Goal: Find specific page/section: Find specific page/section

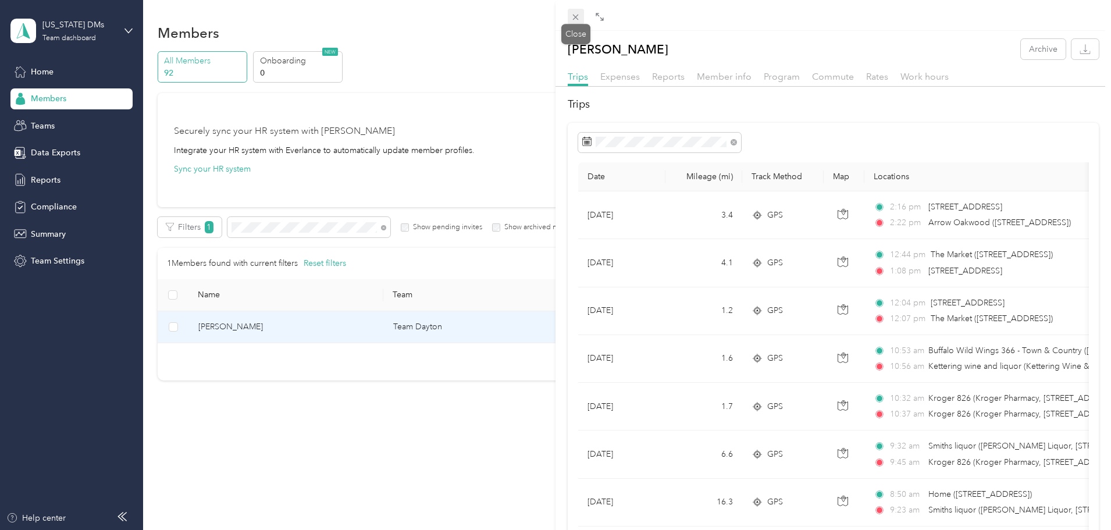
click at [571, 15] on icon at bounding box center [576, 17] width 10 height 10
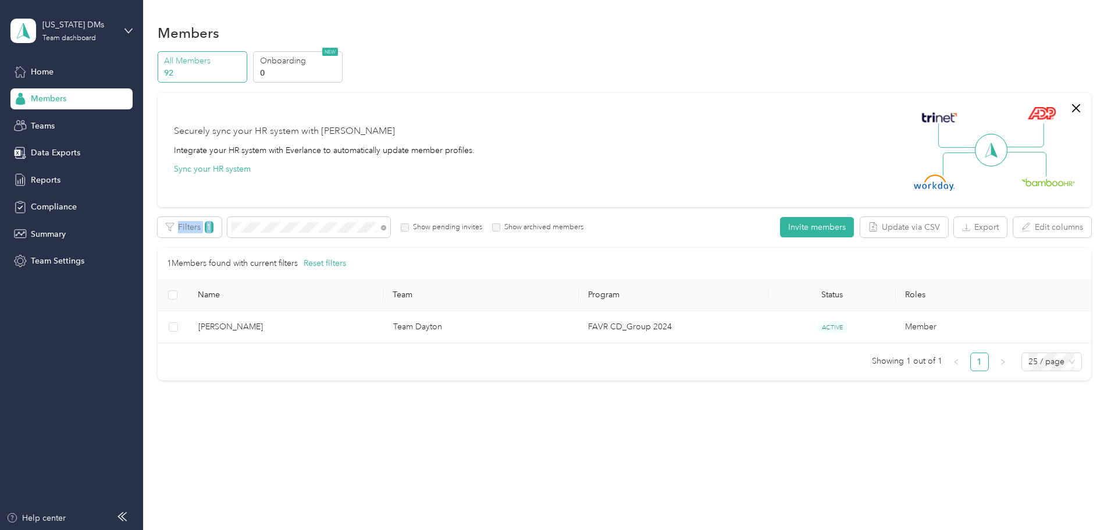
drag, startPoint x: 363, startPoint y: 235, endPoint x: 155, endPoint y: 237, distance: 208.2
click at [155, 237] on div "Members All Members 92 Onboarding 0 NEW Securely sync your HR system with Everl…" at bounding box center [624, 227] width 962 height 454
click at [359, 221] on span at bounding box center [308, 227] width 163 height 20
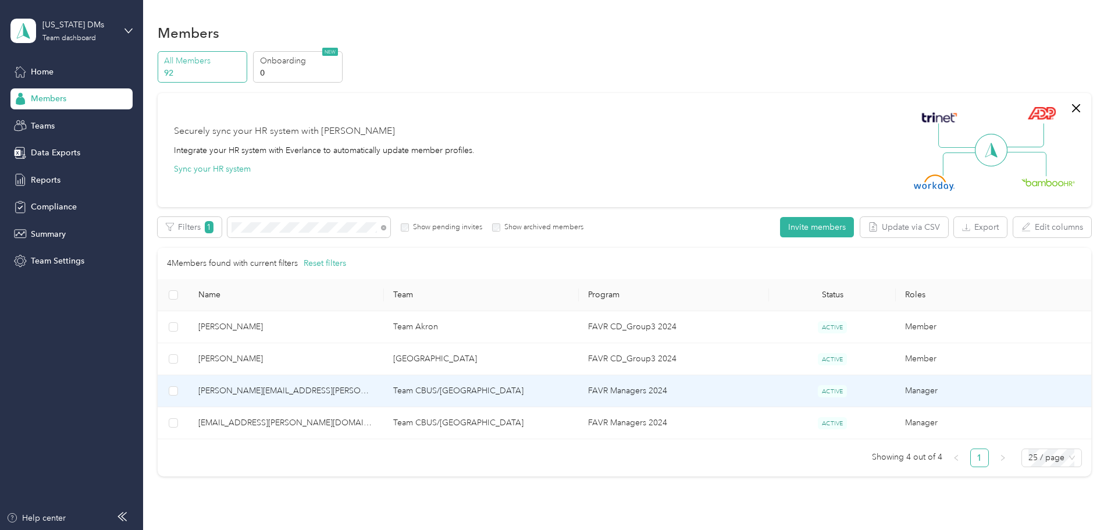
click at [322, 386] on span "[PERSON_NAME][EMAIL_ADDRESS][PERSON_NAME][DOMAIN_NAME]" at bounding box center [286, 390] width 176 height 13
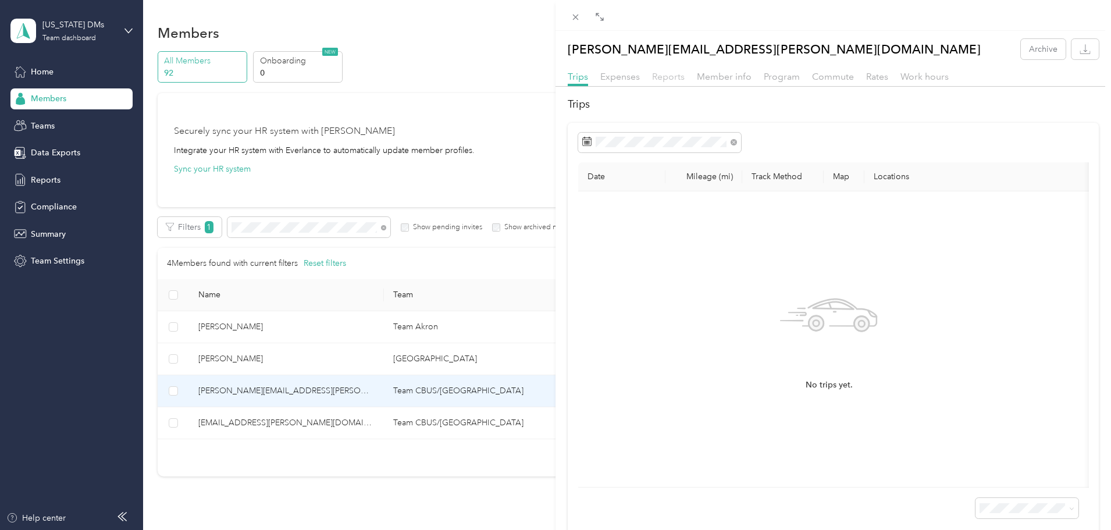
click at [668, 73] on span "Reports" at bounding box center [668, 76] width 33 height 11
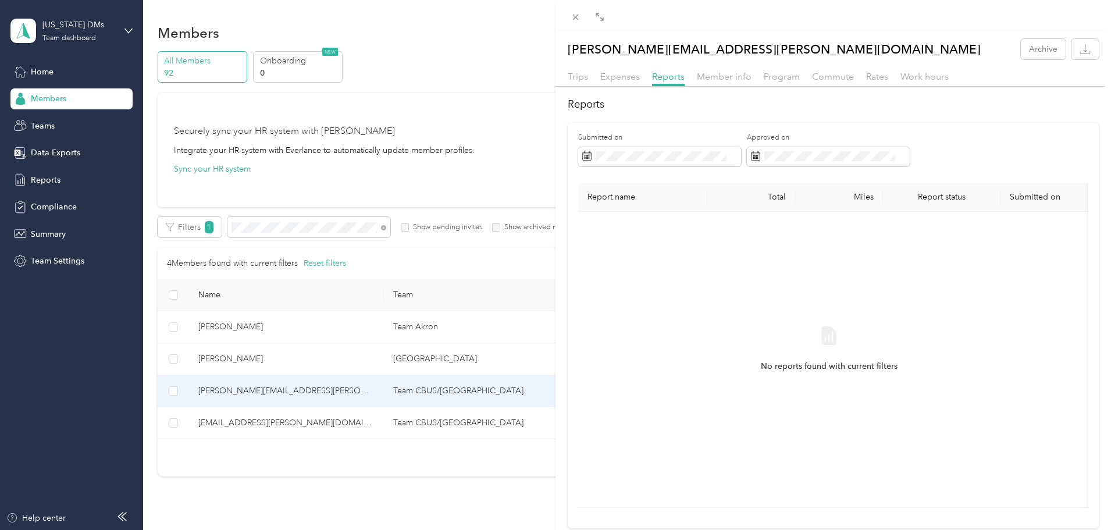
click at [321, 414] on div "[PERSON_NAME][EMAIL_ADDRESS][PERSON_NAME][DOMAIN_NAME] Archive Trips Expenses R…" at bounding box center [555, 265] width 1111 height 530
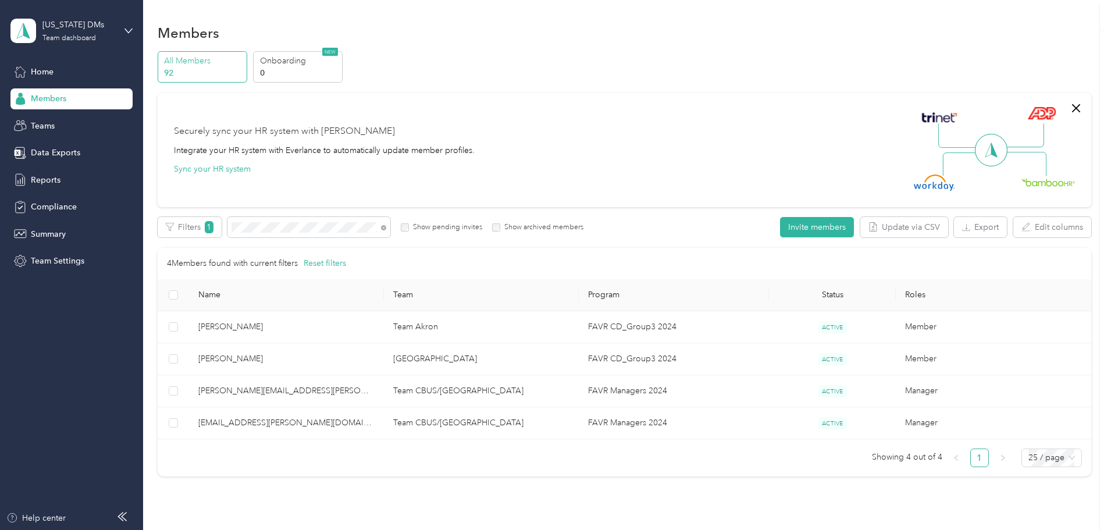
click at [319, 428] on div at bounding box center [555, 265] width 1111 height 530
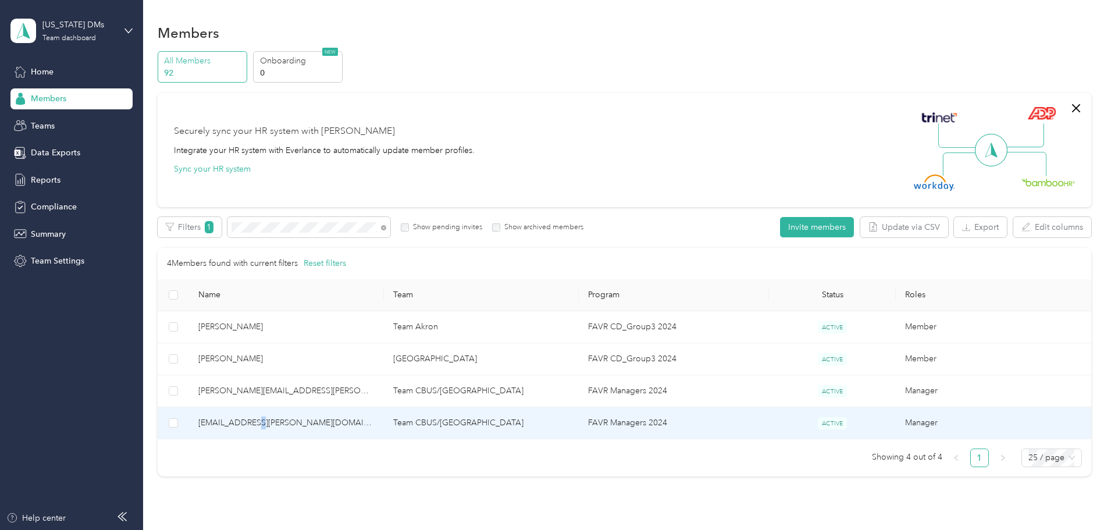
click at [319, 427] on span "[EMAIL_ADDRESS][PERSON_NAME][DOMAIN_NAME]" at bounding box center [286, 422] width 176 height 13
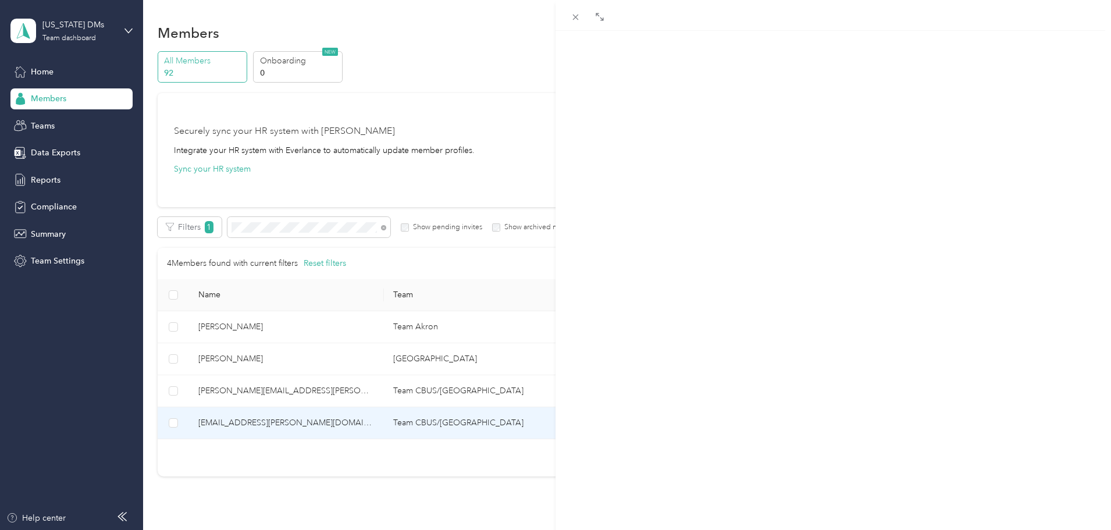
click at [319, 426] on div "[EMAIL_ADDRESS][PERSON_NAME][DOMAIN_NAME] Archive Trips Expenses Reports Member…" at bounding box center [555, 265] width 1111 height 530
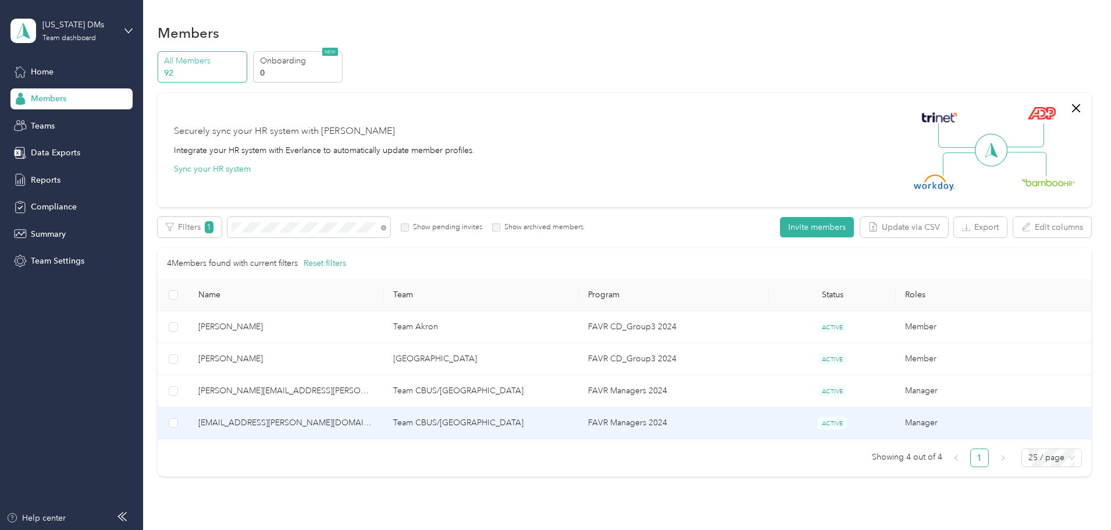
click at [319, 422] on span "[EMAIL_ADDRESS][PERSON_NAME][DOMAIN_NAME]" at bounding box center [286, 422] width 176 height 13
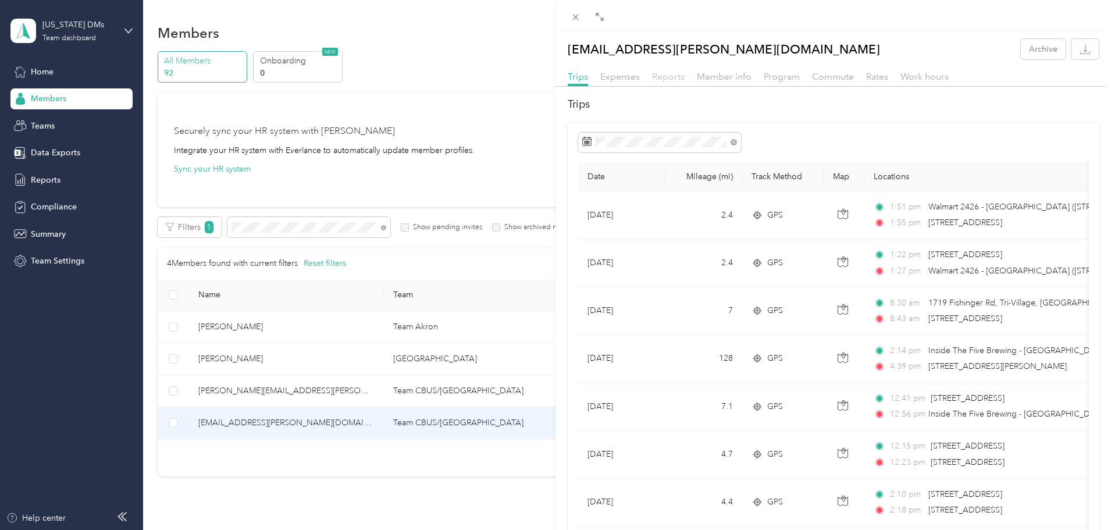
click at [666, 79] on span "Reports" at bounding box center [668, 76] width 33 height 11
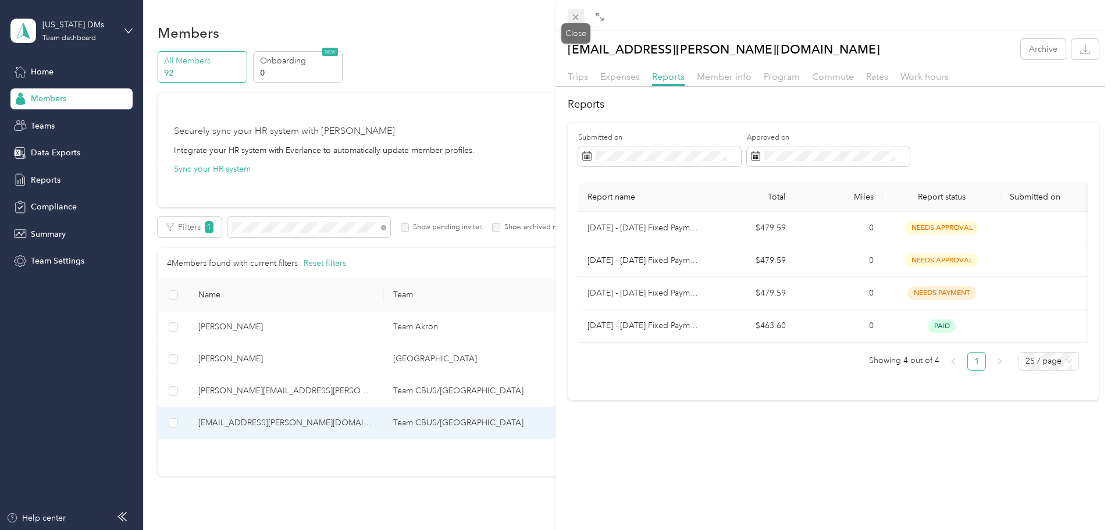
click at [574, 16] on icon at bounding box center [576, 17] width 10 height 10
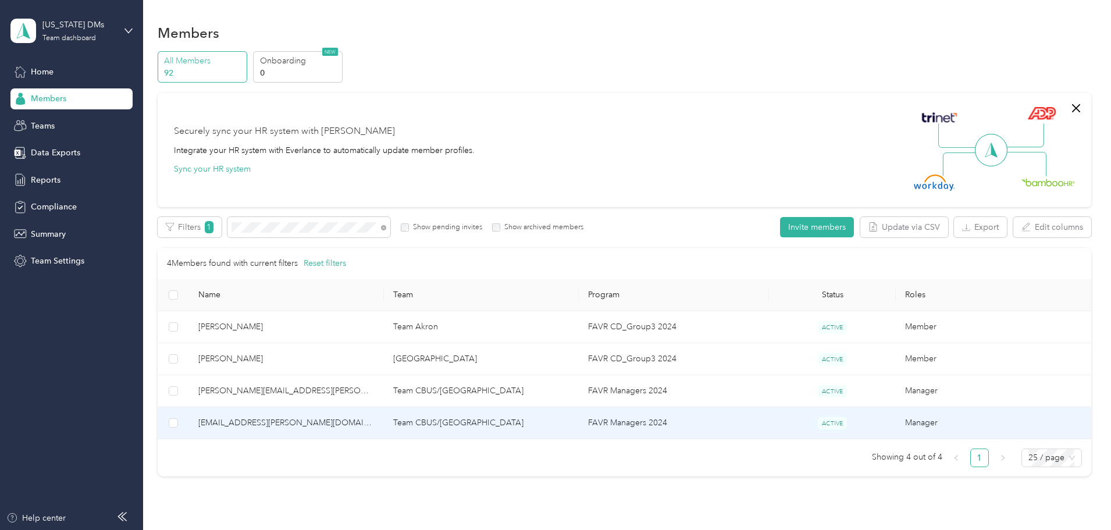
click at [375, 419] on span "[EMAIL_ADDRESS][PERSON_NAME][DOMAIN_NAME]" at bounding box center [286, 422] width 176 height 13
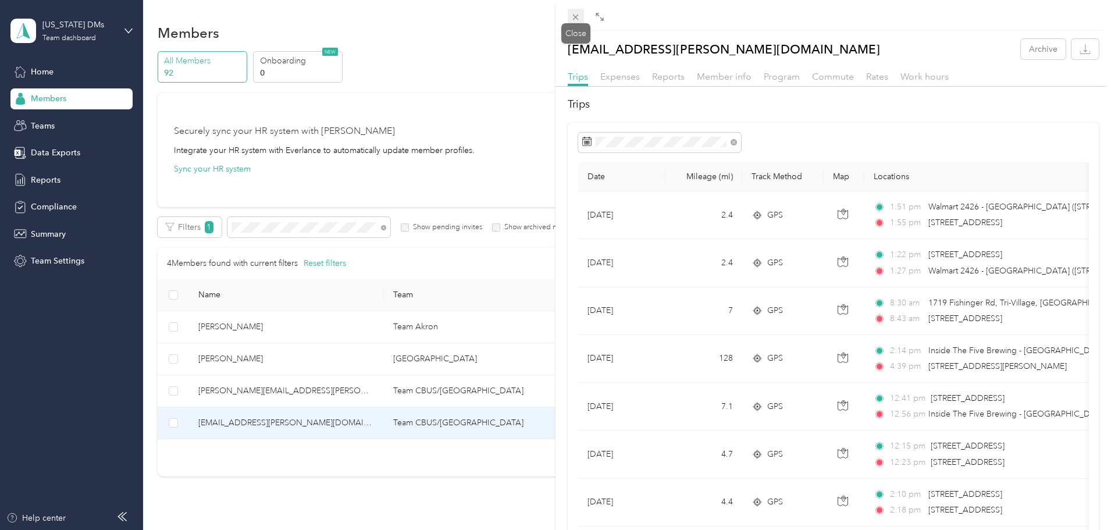
click at [575, 16] on icon at bounding box center [576, 18] width 6 height 6
